Goal: Information Seeking & Learning: Find contact information

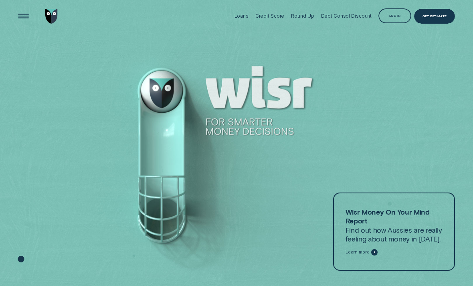
click at [310, 17] on div "Round Up" at bounding box center [302, 16] width 23 height 6
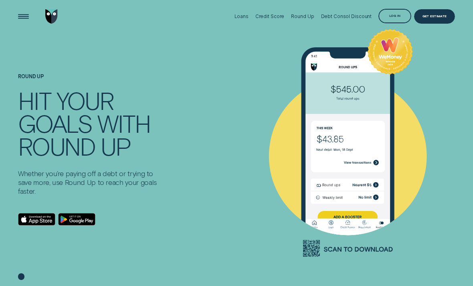
click at [248, 19] on div "Loans" at bounding box center [241, 17] width 14 height 6
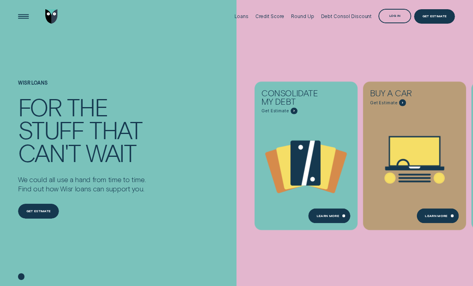
click at [23, 17] on div "Open Menu" at bounding box center [23, 16] width 21 height 21
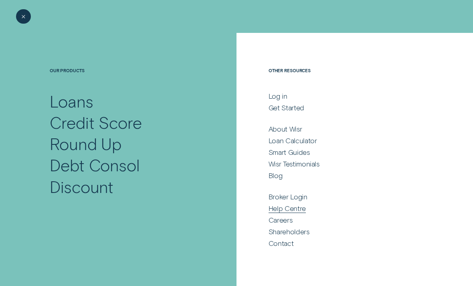
click at [279, 206] on div "Help Centre" at bounding box center [286, 207] width 37 height 9
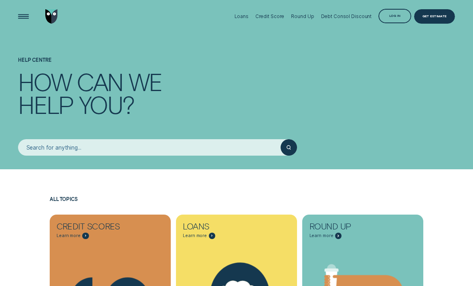
click at [50, 147] on input "search" at bounding box center [149, 147] width 262 height 16
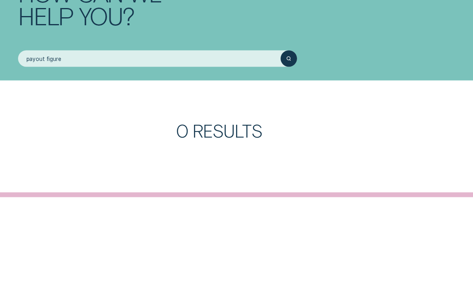
click at [288, 139] on div "submit" at bounding box center [288, 147] width 16 height 16
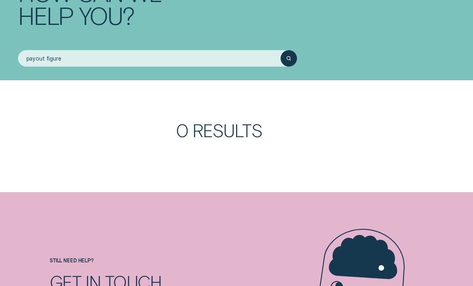
click at [74, 54] on input "payout figure" at bounding box center [149, 58] width 262 height 16
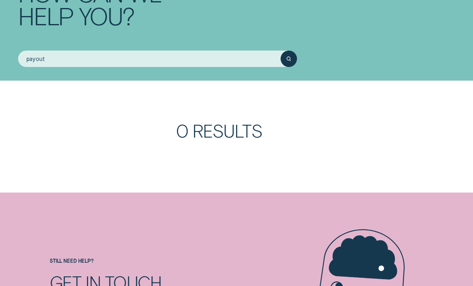
type input "payout"
click at [288, 58] on button "submit" at bounding box center [288, 58] width 16 height 16
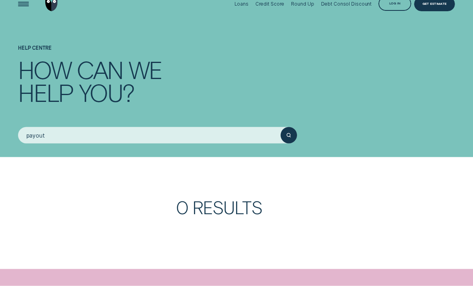
scroll to position [0, 0]
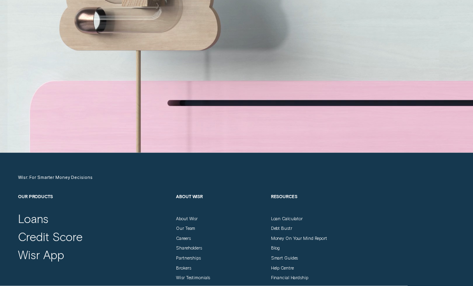
scroll to position [2173, 0]
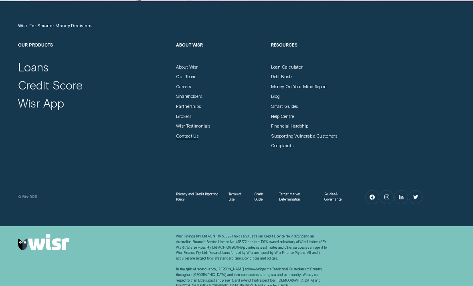
click at [177, 139] on div "Contact Us" at bounding box center [187, 136] width 22 height 6
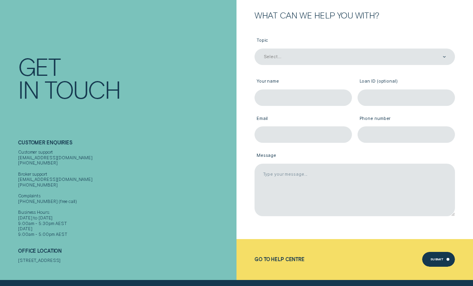
scroll to position [81, 0]
